Goal: Task Accomplishment & Management: Manage account settings

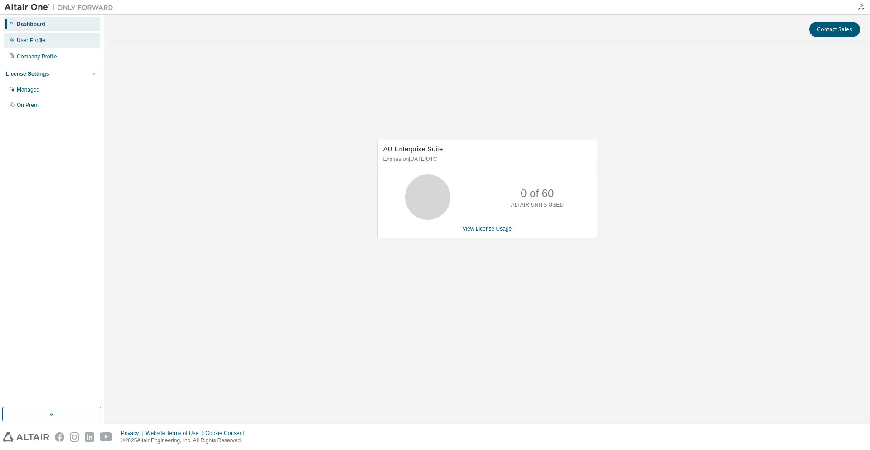
click at [48, 44] on div "User Profile" at bounding box center [52, 40] width 97 height 15
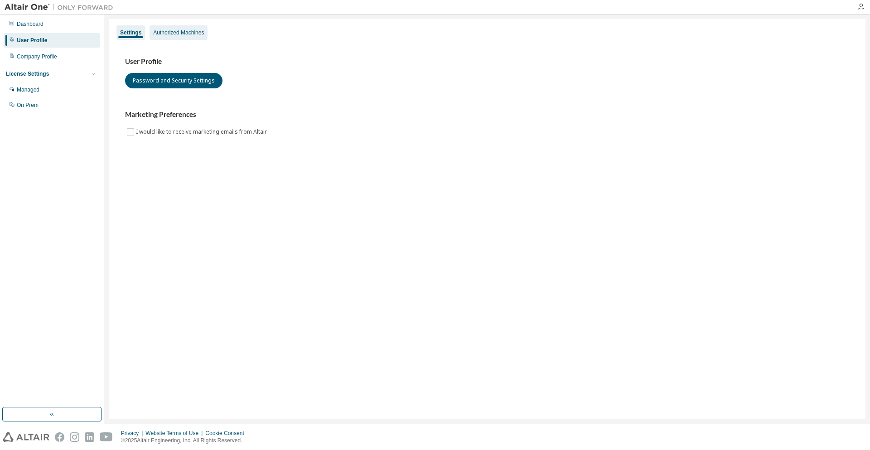
click at [179, 30] on div "Authorized Machines" at bounding box center [178, 32] width 51 height 7
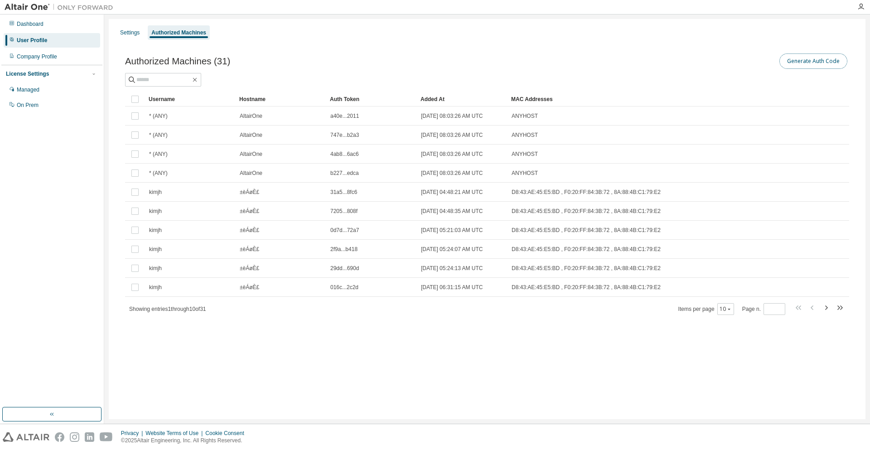
click at [821, 60] on button "Generate Auth Code" at bounding box center [814, 60] width 68 height 15
click at [59, 32] on div "Dashboard User Profile Company Profile License Settings Managed On Prem" at bounding box center [51, 64] width 101 height 97
click at [59, 24] on div "Dashboard" at bounding box center [52, 24] width 97 height 15
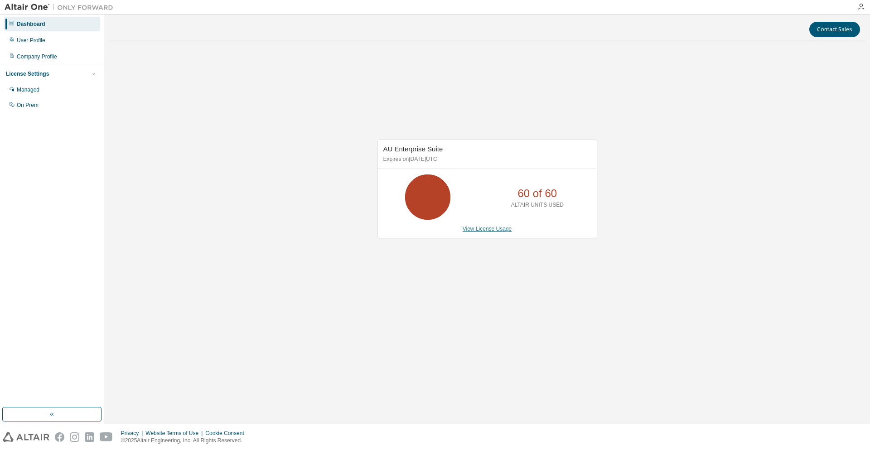
click at [504, 229] on link "View License Usage" at bounding box center [487, 229] width 49 height 6
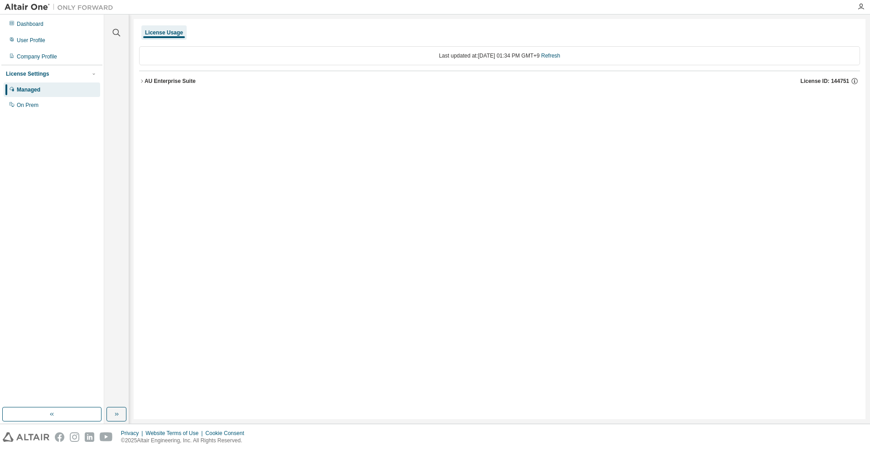
click at [176, 76] on button "AU Enterprise Suite License ID: 144751" at bounding box center [499, 81] width 721 height 20
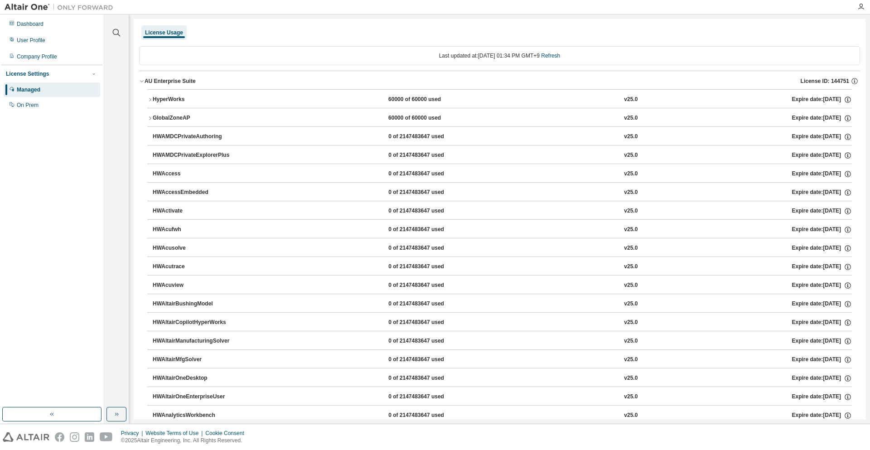
click at [228, 103] on div "HyperWorks" at bounding box center [194, 100] width 82 height 8
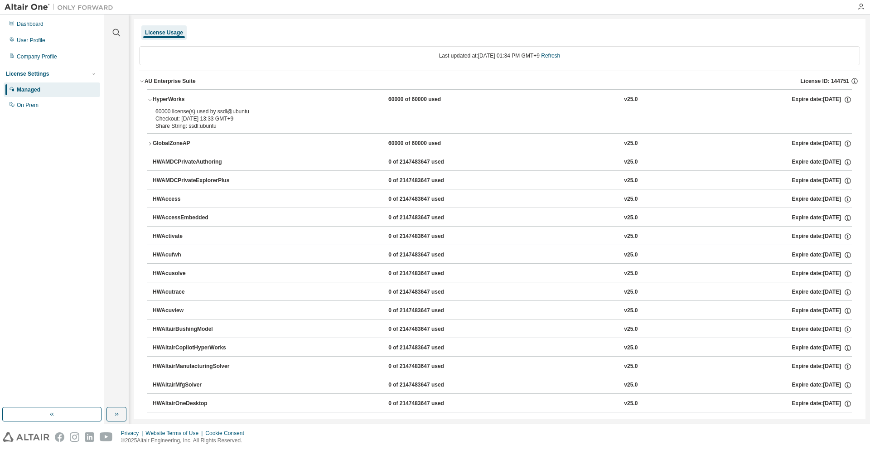
click at [682, 31] on div "License Usage" at bounding box center [499, 32] width 721 height 16
click at [63, 26] on div "Dashboard" at bounding box center [52, 24] width 97 height 15
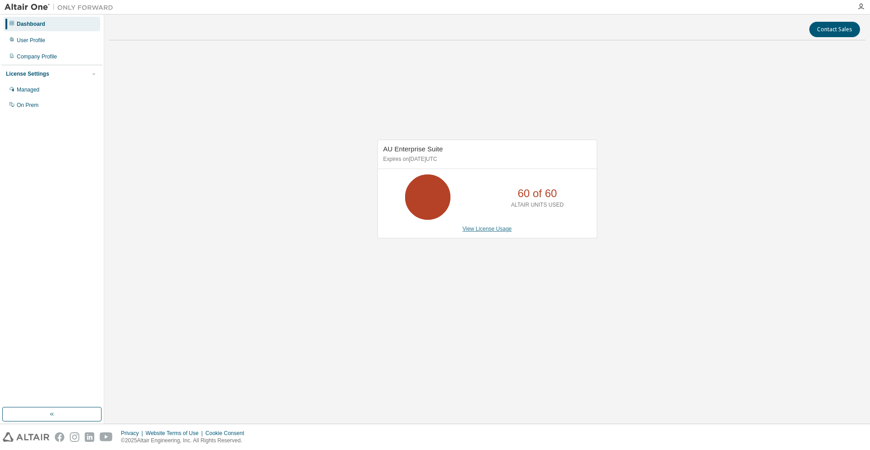
click at [468, 227] on link "View License Usage" at bounding box center [487, 229] width 49 height 6
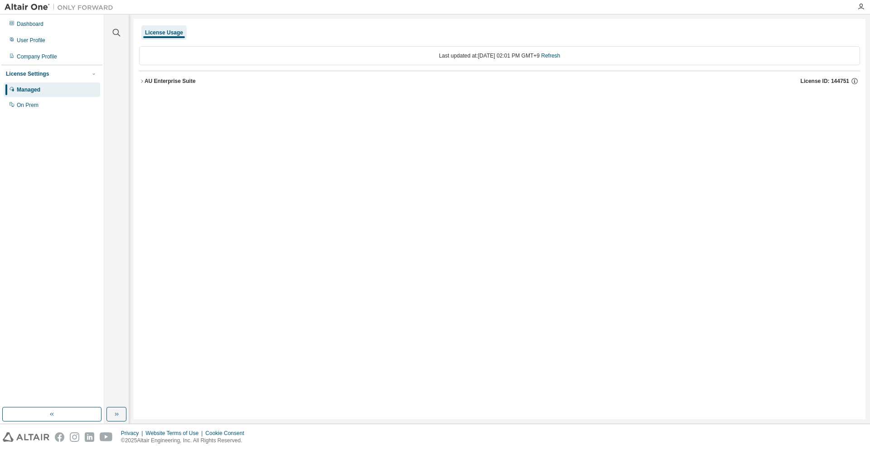
click at [189, 80] on div "AU Enterprise Suite" at bounding box center [170, 81] width 51 height 7
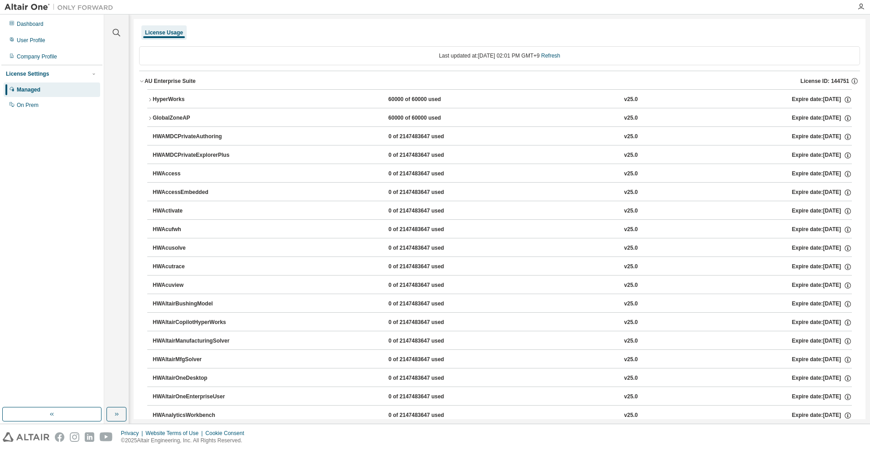
click at [195, 101] on div "HyperWorks" at bounding box center [194, 100] width 82 height 8
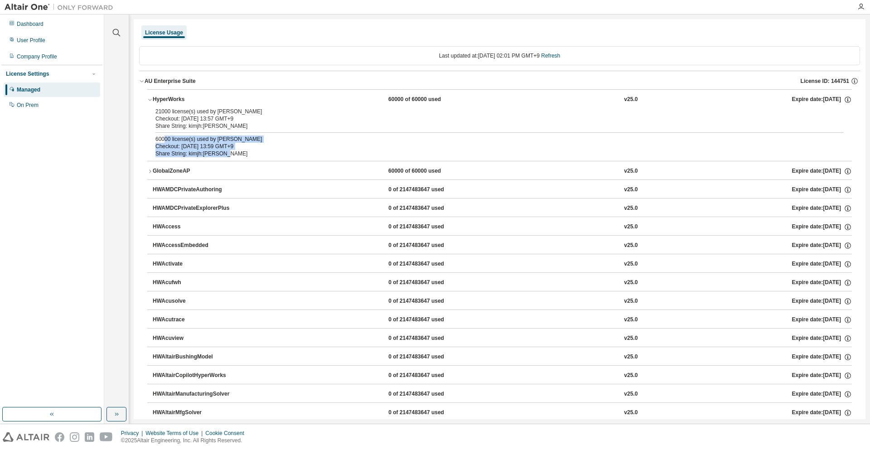
drag, startPoint x: 234, startPoint y: 152, endPoint x: 160, endPoint y: 132, distance: 77.1
click at [160, 132] on div "21000 license(s) used by [PERSON_NAME] Checkout: [DATE] 13:57 GMT+9 Share Strin…" at bounding box center [499, 134] width 705 height 53
click at [167, 137] on div "60000 license(s) used by [PERSON_NAME]" at bounding box center [488, 139] width 667 height 7
drag, startPoint x: 155, startPoint y: 132, endPoint x: 267, endPoint y: 156, distance: 114.0
click at [267, 156] on div "21000 license(s) used by [PERSON_NAME] Checkout: [DATE] 13:57 GMT+9 Share Strin…" at bounding box center [499, 134] width 705 height 53
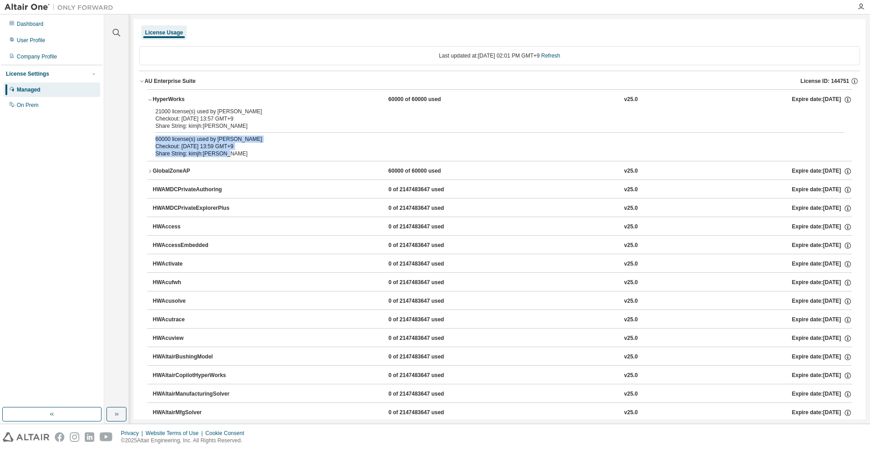
click at [267, 156] on div "Share String: kimjh:[PERSON_NAME]" at bounding box center [488, 153] width 667 height 7
drag, startPoint x: 262, startPoint y: 154, endPoint x: 163, endPoint y: 133, distance: 101.8
click at [164, 134] on div "21000 license(s) used by [PERSON_NAME] Checkout: [DATE] 13:57 GMT+9 Share Strin…" at bounding box center [499, 134] width 705 height 53
click at [163, 133] on div "21000 license(s) used by [PERSON_NAME] Checkout: [DATE] 13:57 GMT+9 Share Strin…" at bounding box center [499, 134] width 705 height 53
drag, startPoint x: 157, startPoint y: 135, endPoint x: 264, endPoint y: 160, distance: 109.4
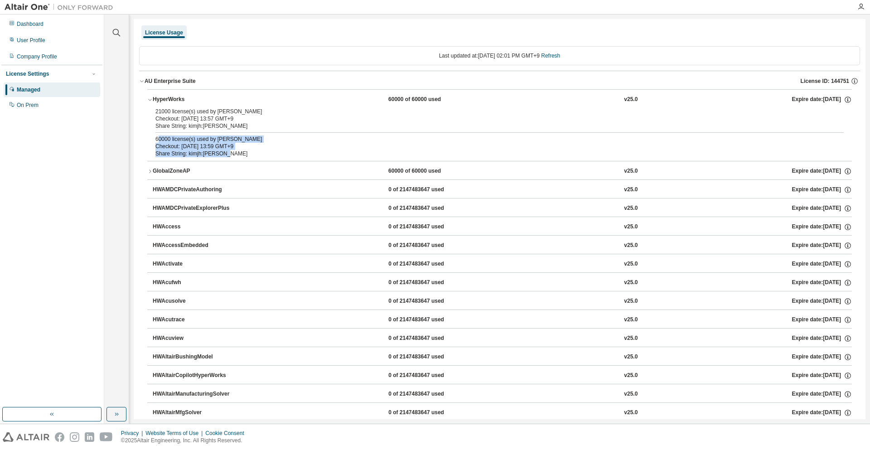
click at [264, 160] on div "21000 license(s) used by [PERSON_NAME] Checkout: [DATE] 13:57 GMT+9 Share Strin…" at bounding box center [499, 134] width 705 height 53
drag, startPoint x: 262, startPoint y: 159, endPoint x: 132, endPoint y: 137, distance: 132.3
click at [132, 137] on div "Clear all Collapse on share string Yes No Only used licenses Yes No Only my usa…" at bounding box center [487, 219] width 766 height 409
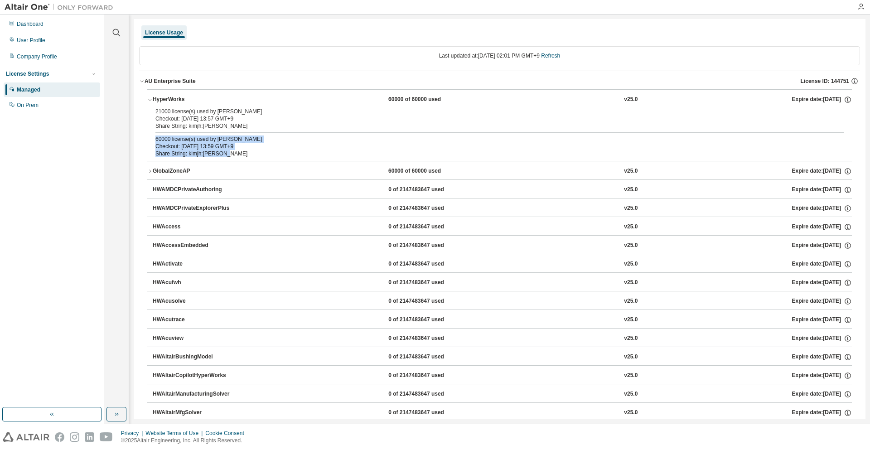
drag, startPoint x: 218, startPoint y: 150, endPoint x: 273, endPoint y: 160, distance: 55.6
click at [272, 160] on div "21000 license(s) used by [PERSON_NAME] Checkout: [DATE] 13:57 GMT+9 Share Strin…" at bounding box center [499, 134] width 705 height 53
click at [273, 160] on div "21000 license(s) used by [PERSON_NAME] Checkout: [DATE] 13:57 GMT+9 Share Strin…" at bounding box center [499, 134] width 705 height 53
